Goal: Transaction & Acquisition: Purchase product/service

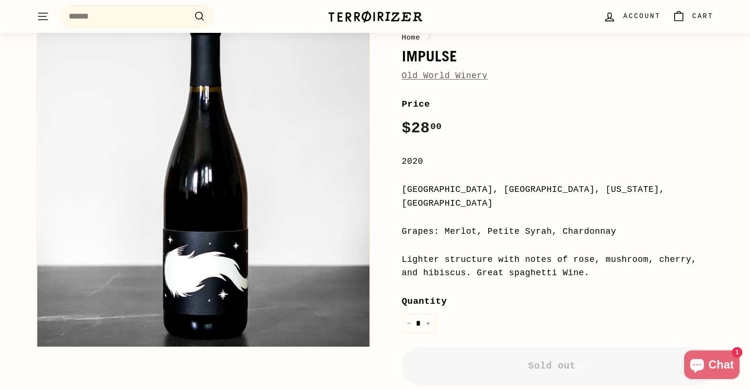
scroll to position [94, 0]
click at [441, 76] on link "Old World Winery" at bounding box center [445, 75] width 86 height 10
drag, startPoint x: 443, startPoint y: 219, endPoint x: 617, endPoint y: 221, distance: 174.5
click at [617, 224] on div "Grapes: Merlot, Petite Syrah, Chardonnay" at bounding box center [558, 231] width 312 height 14
copy div "Merlot, Petite Syrah, Chardonnay"
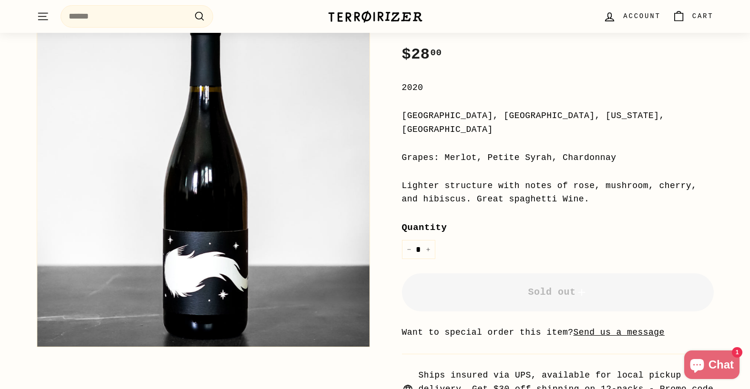
scroll to position [166, 0]
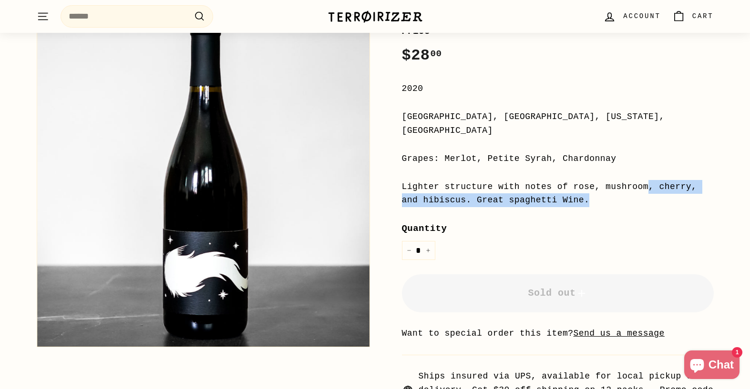
drag, startPoint x: 525, startPoint y: 174, endPoint x: 468, endPoint y: 192, distance: 60.5
click at [468, 192] on div "Lighter structure with notes of rose, mushroom, cherry, and hibiscus. Great spa…" at bounding box center [558, 194] width 312 height 28
copy div "notes of rose, mushroom, cherry, and hibiscus"
